Goal: Information Seeking & Learning: Learn about a topic

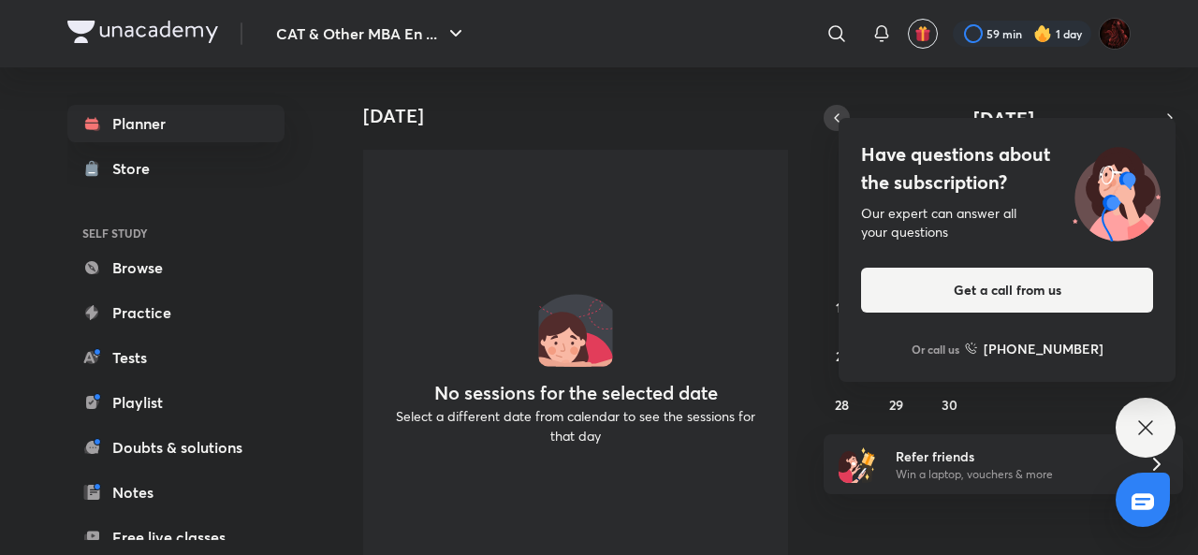
click at [834, 111] on icon "button" at bounding box center [836, 117] width 15 height 17
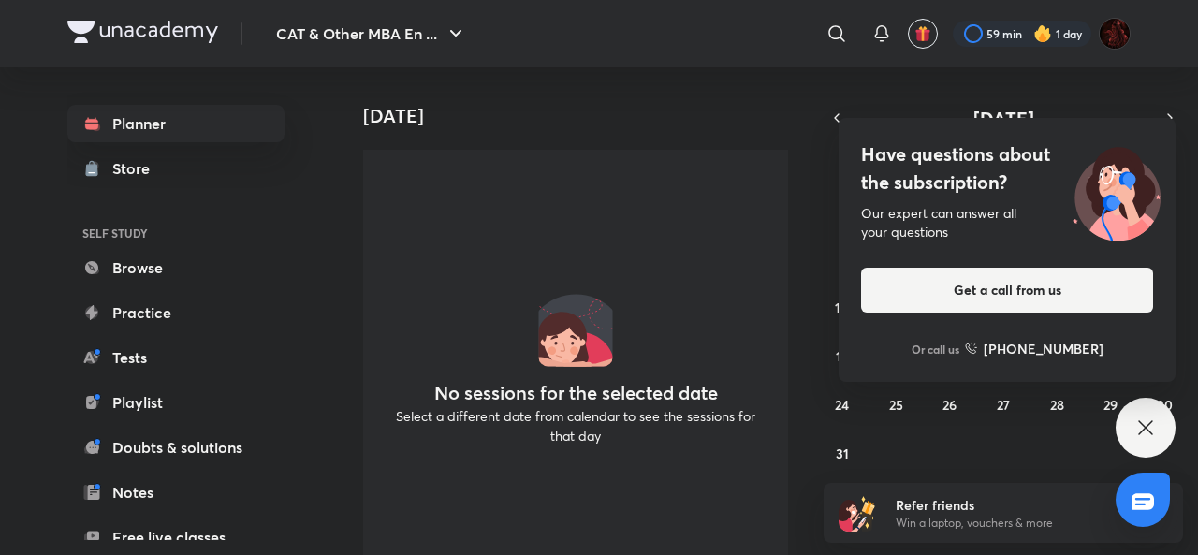
click at [1136, 424] on icon at bounding box center [1145, 427] width 22 height 22
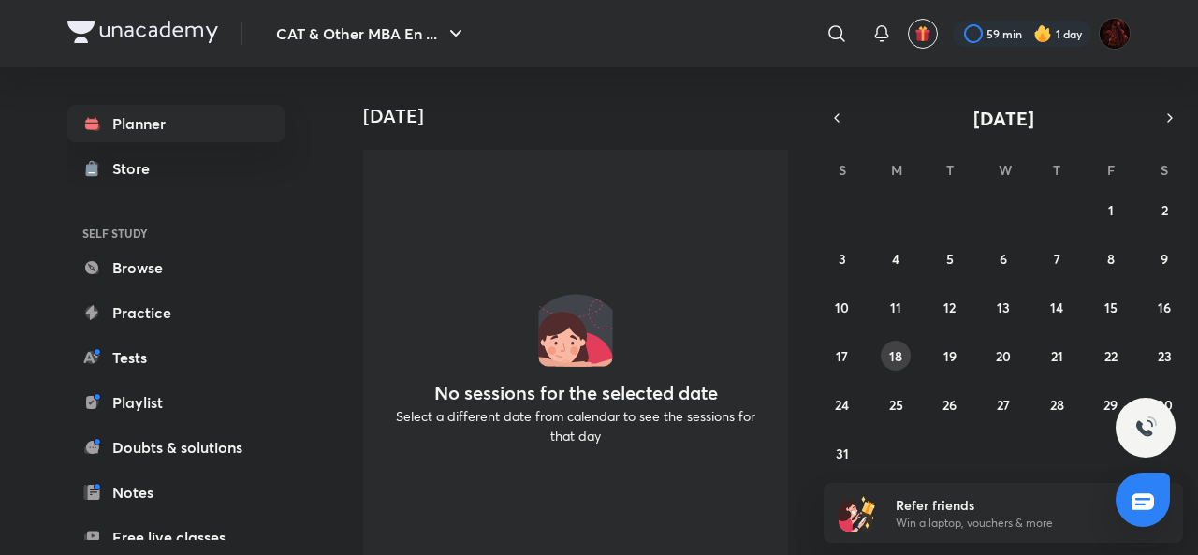
click at [892, 347] on abbr "18" at bounding box center [895, 356] width 13 height 18
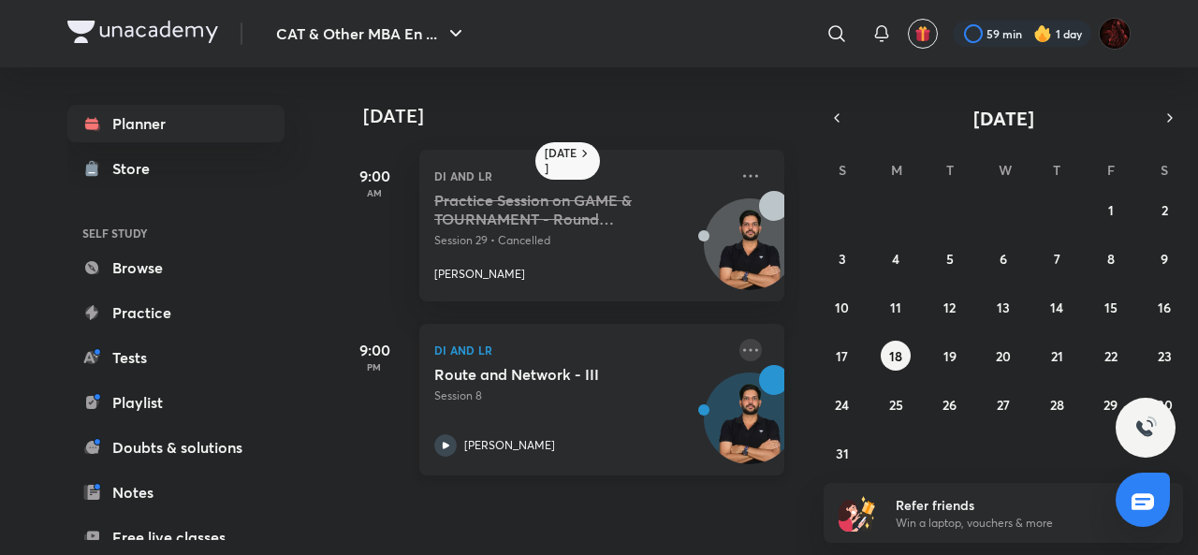
click at [743, 350] on icon at bounding box center [750, 349] width 15 height 3
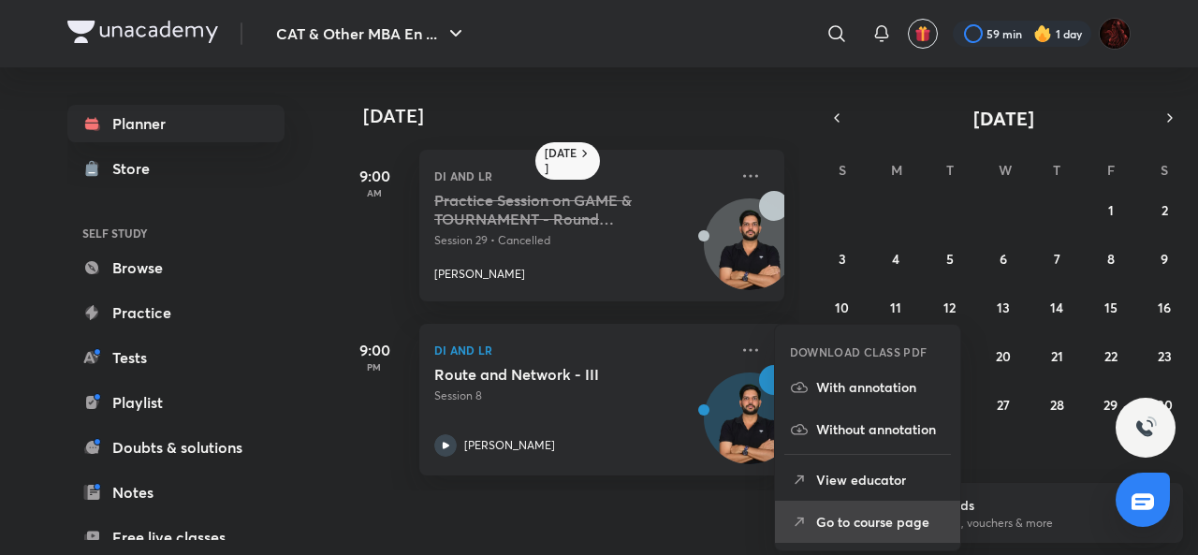
click at [827, 516] on p "Go to course page" at bounding box center [880, 522] width 129 height 20
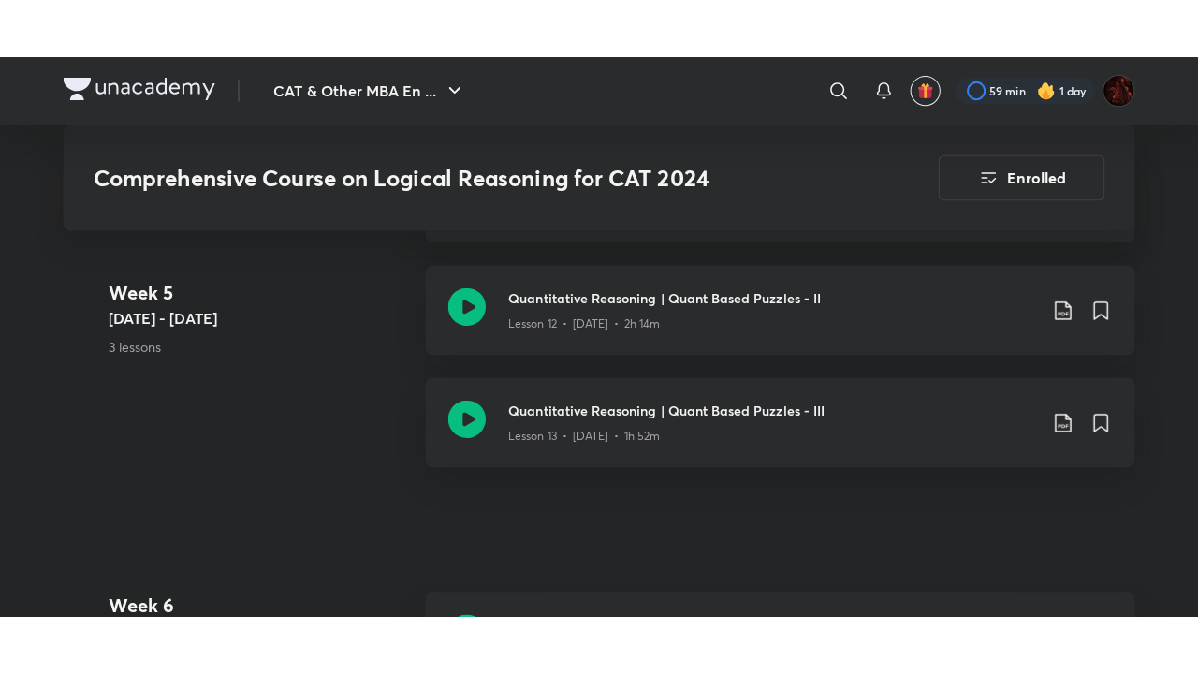
scroll to position [2708, 0]
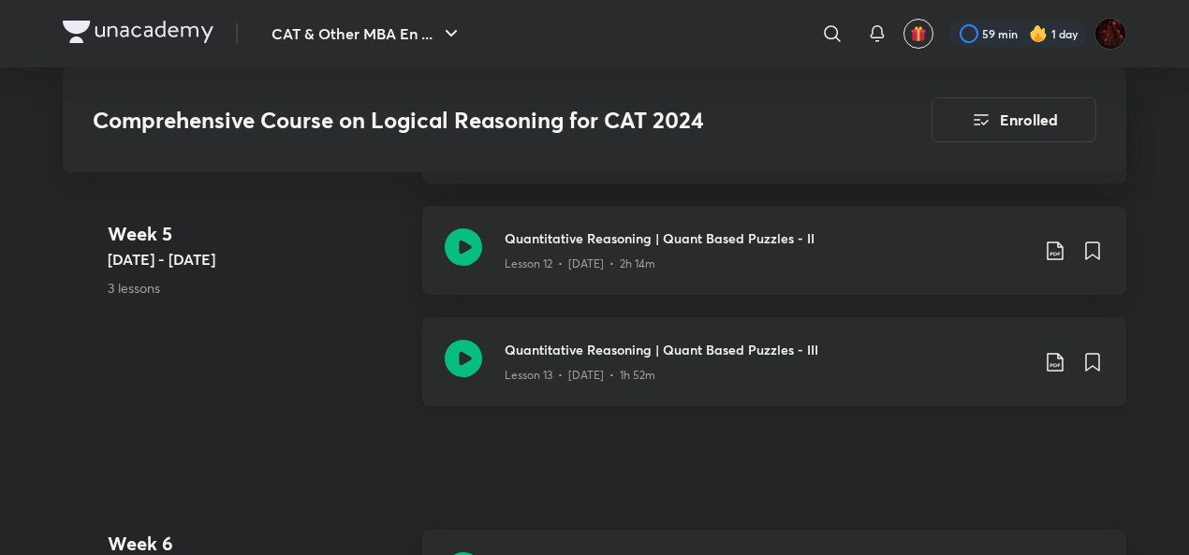
click at [587, 359] on div "Lesson 13 • [DATE] • 1h 52m" at bounding box center [766, 371] width 524 height 24
